Goal: Task Accomplishment & Management: Use online tool/utility

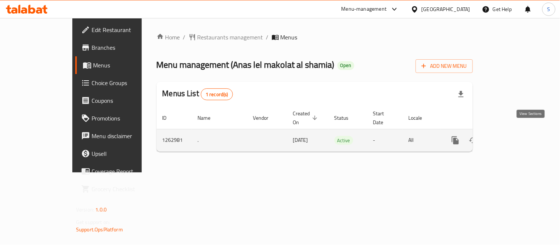
click at [512, 137] on icon "enhanced table" at bounding box center [508, 140] width 7 height 7
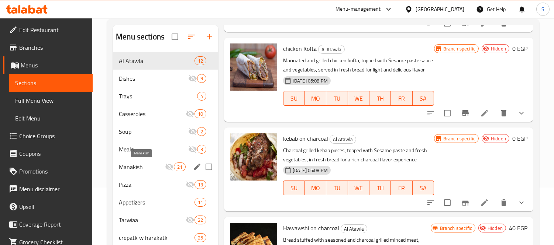
scroll to position [19, 0]
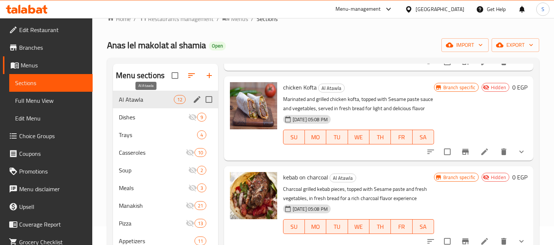
click at [137, 100] on span "‎Al Atawla" at bounding box center [146, 99] width 55 height 9
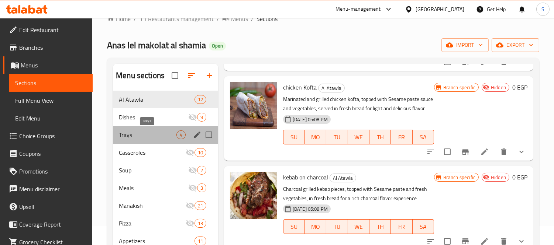
click at [146, 136] on span "Trays" at bounding box center [148, 135] width 58 height 9
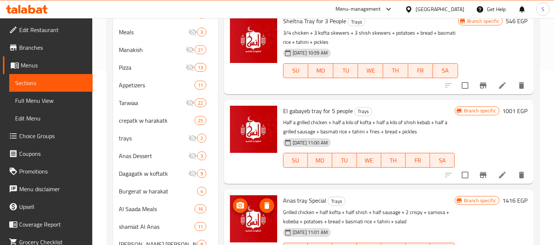
scroll to position [60, 0]
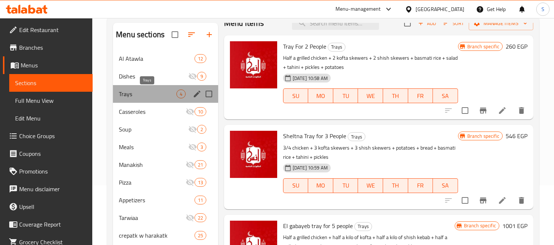
click at [173, 94] on span "Trays" at bounding box center [148, 94] width 58 height 9
click at [157, 96] on span "Trays" at bounding box center [148, 94] width 58 height 9
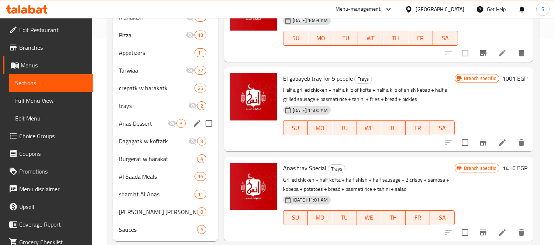
scroll to position [224, 0]
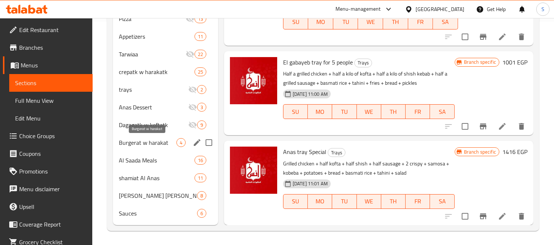
click at [161, 142] on span "Burgerat w harakat" at bounding box center [148, 142] width 58 height 9
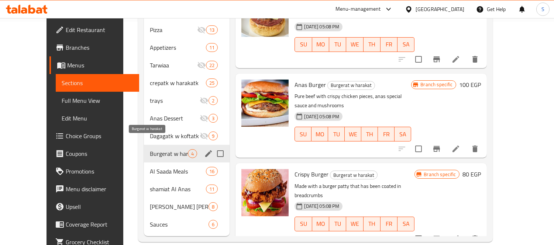
click at [164, 149] on span "Burgerat w harakat" at bounding box center [169, 153] width 38 height 9
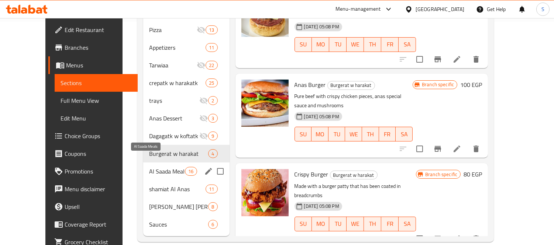
click at [154, 167] on span "Al Saada Meals" at bounding box center [167, 171] width 36 height 9
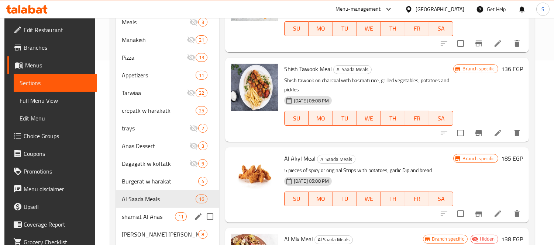
scroll to position [224, 0]
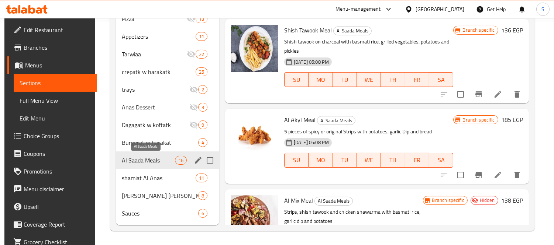
click at [150, 158] on span "Al Saada Meals" at bounding box center [148, 160] width 53 height 9
click at [152, 176] on span "shamiat Al Anas" at bounding box center [148, 178] width 53 height 9
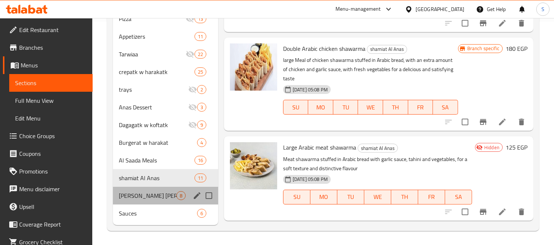
click at [154, 187] on div "Al sahm Fatteh 8" at bounding box center [165, 196] width 105 height 18
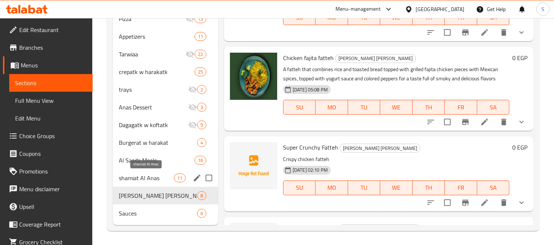
click at [151, 179] on span "shamiat Al Anas" at bounding box center [146, 178] width 55 height 9
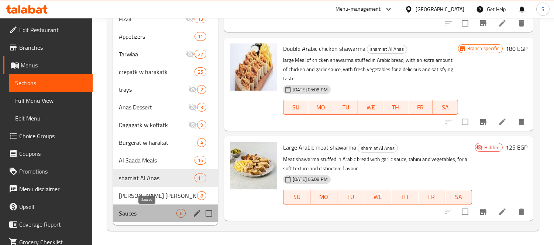
click at [135, 211] on span "Sauces" at bounding box center [148, 213] width 58 height 9
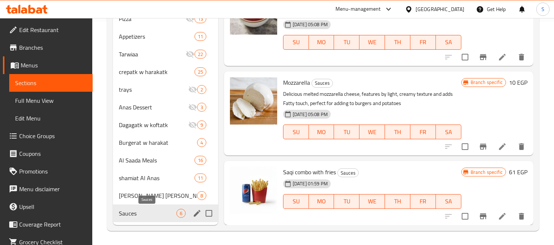
scroll to position [171, 0]
click at [53, 104] on span "Full Menu View" at bounding box center [51, 100] width 72 height 9
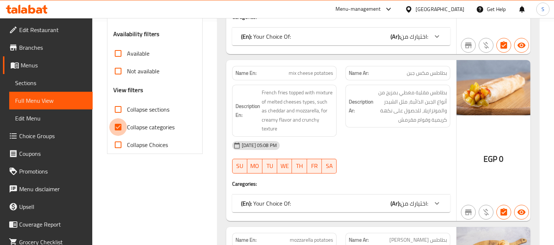
drag, startPoint x: 122, startPoint y: 126, endPoint x: 268, endPoint y: 238, distance: 183.8
click at [121, 126] on input "Collapse categories" at bounding box center [118, 127] width 18 height 18
checkbox input "false"
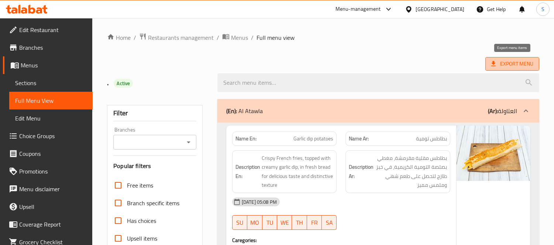
click at [512, 62] on span "Export Menu" at bounding box center [512, 63] width 42 height 9
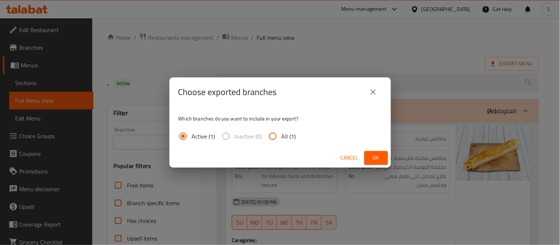
click at [280, 137] on input "All (1)" at bounding box center [273, 137] width 18 height 18
radio input "true"
click at [370, 155] on span "Ok" at bounding box center [376, 158] width 12 height 9
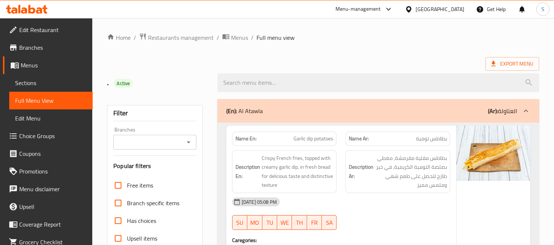
click at [38, 67] on span "Menus" at bounding box center [54, 65] width 66 height 9
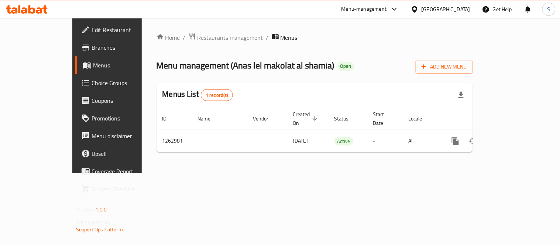
click at [93, 65] on span "Menus" at bounding box center [126, 65] width 67 height 9
click at [197, 41] on span "Restaurants management" at bounding box center [230, 37] width 66 height 9
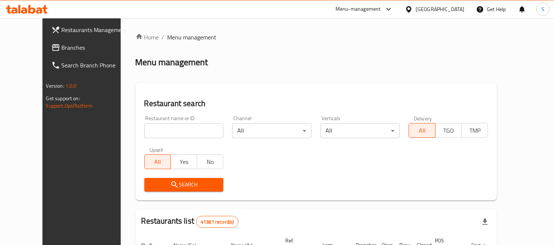
click at [62, 49] on span "Branches" at bounding box center [96, 47] width 68 height 9
